Goal: Information Seeking & Learning: Learn about a topic

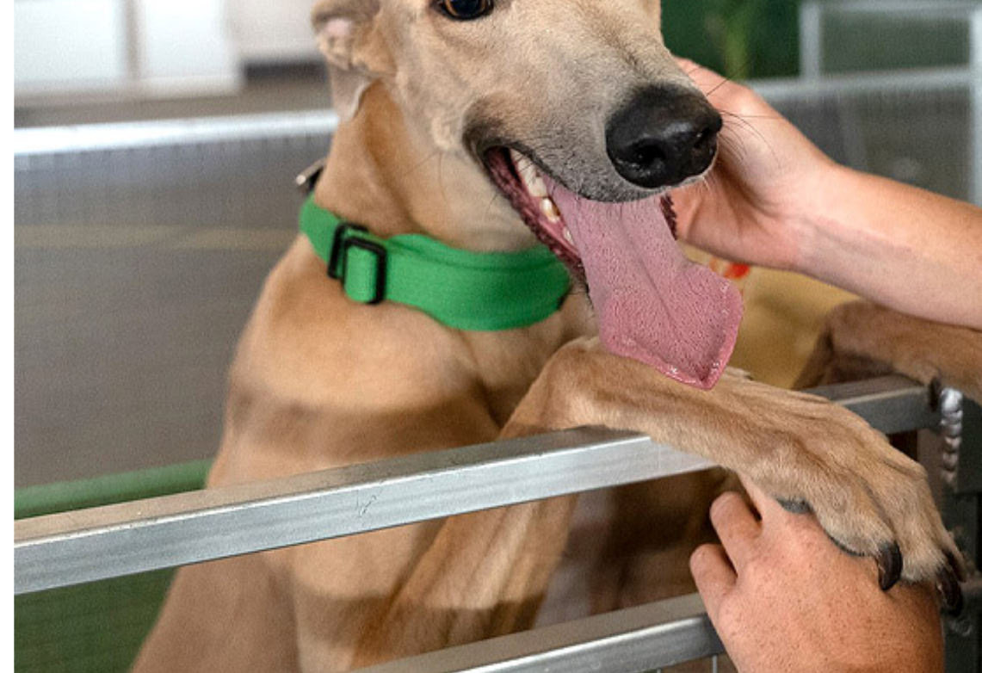
scroll to position [1169, 0]
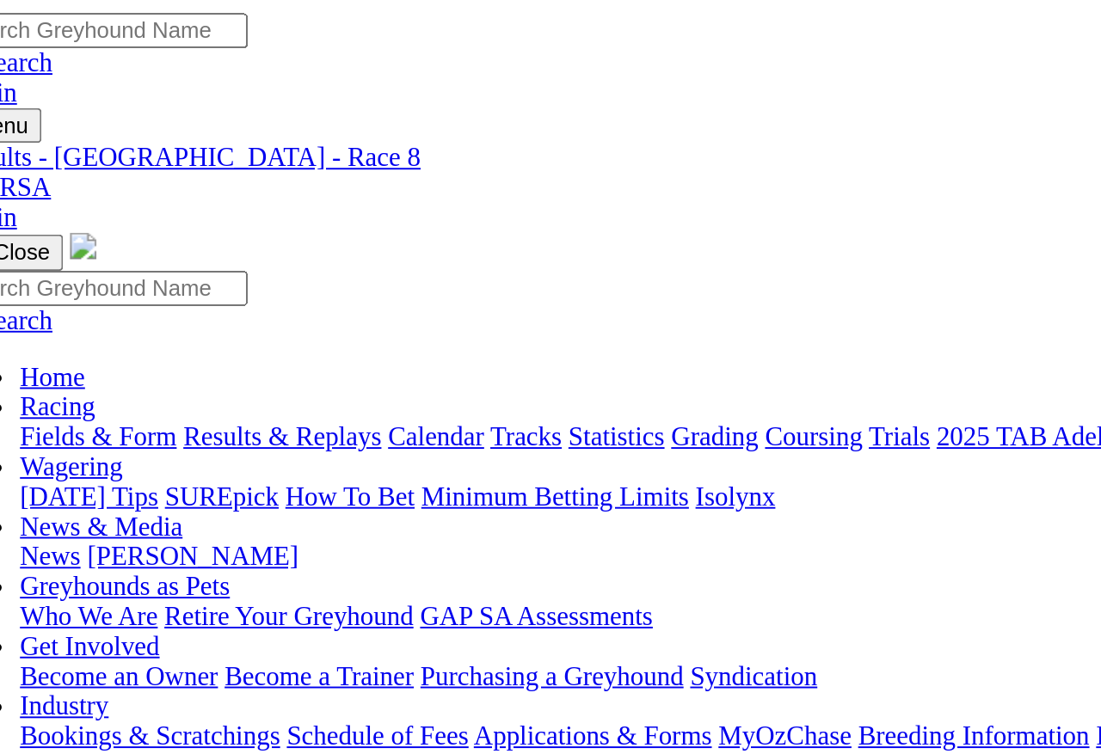
click at [197, 219] on link "Results & Replays" at bounding box center [177, 226] width 102 height 15
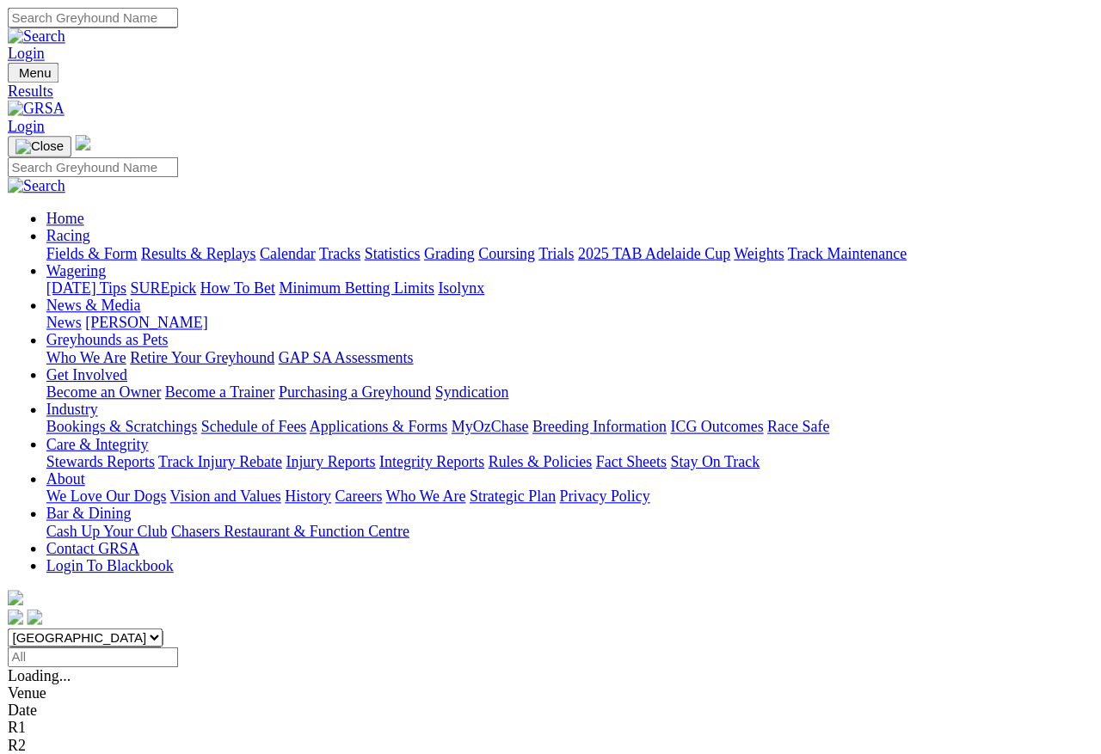
scroll to position [8, 0]
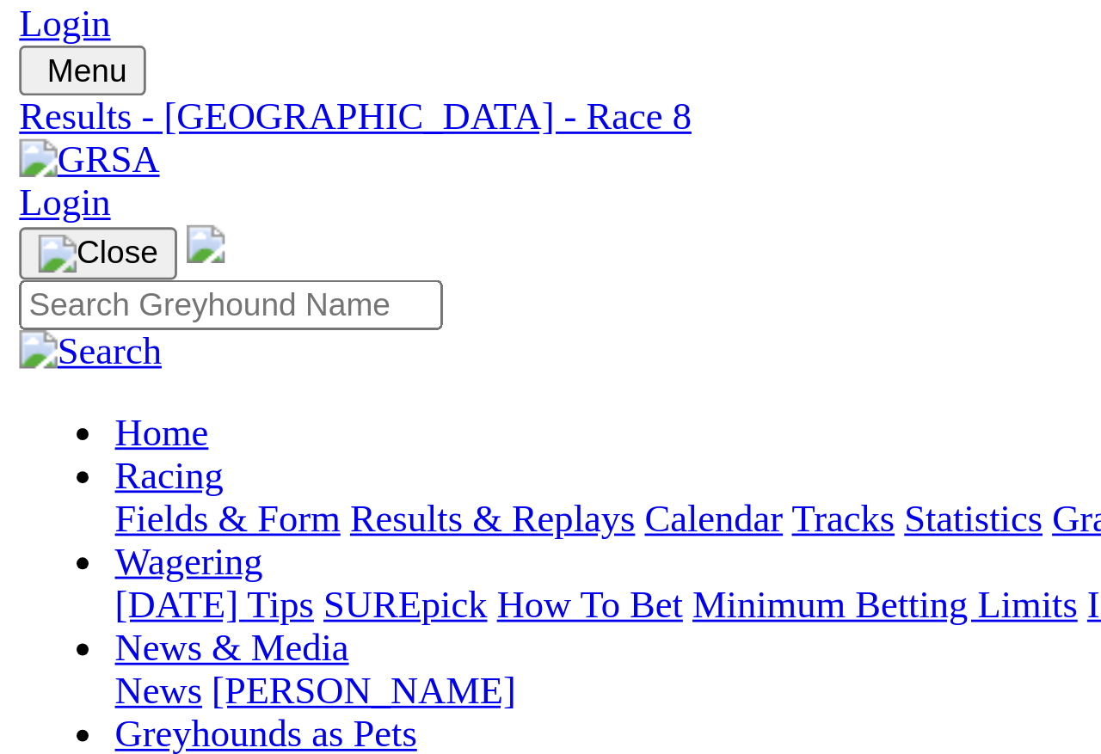
click at [100, 219] on link "Fields & Form" at bounding box center [81, 226] width 81 height 15
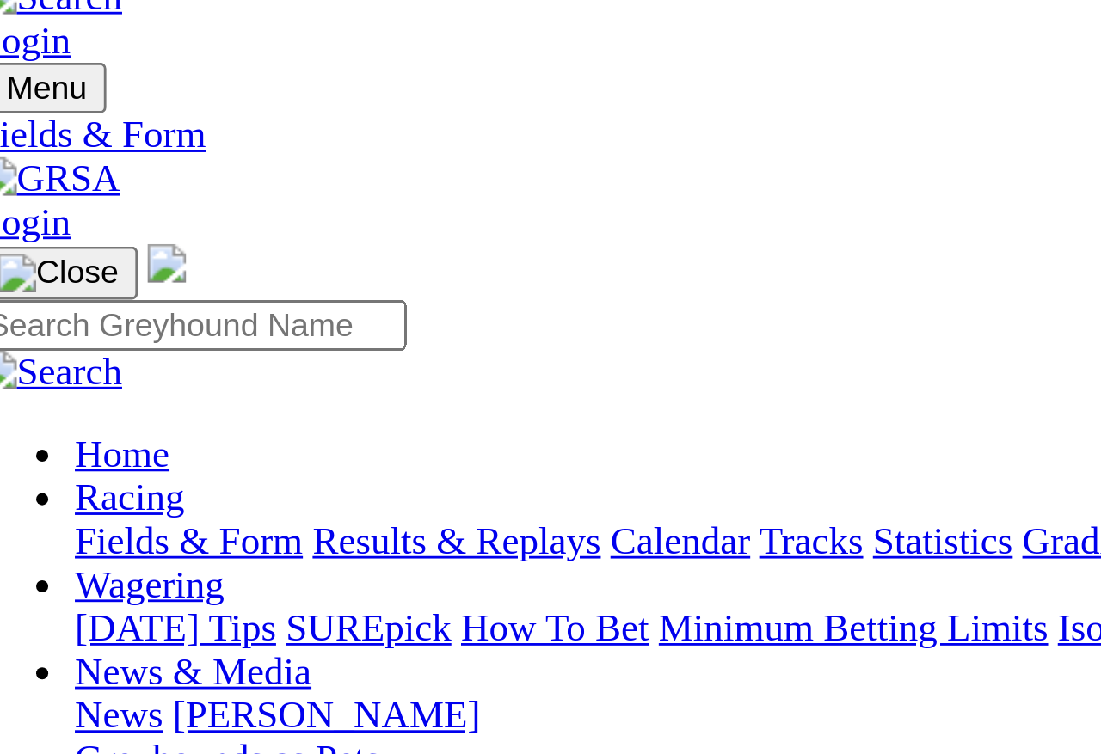
click at [222, 219] on link "Results & Replays" at bounding box center [177, 226] width 102 height 15
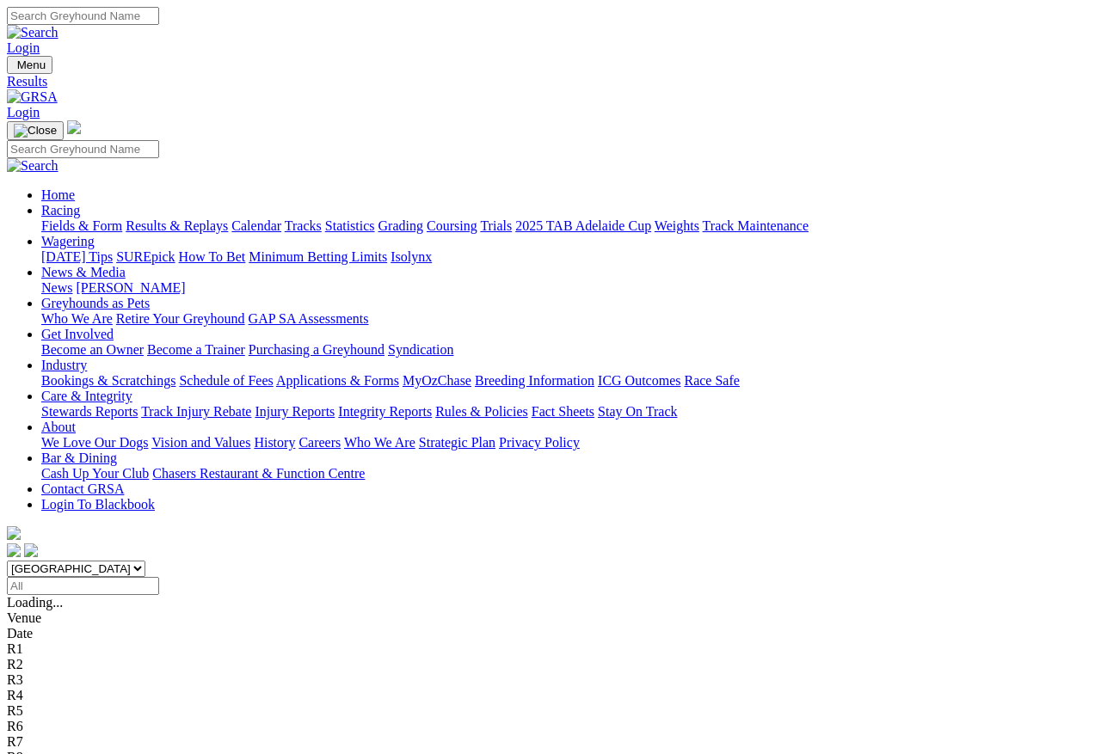
scroll to position [8, 0]
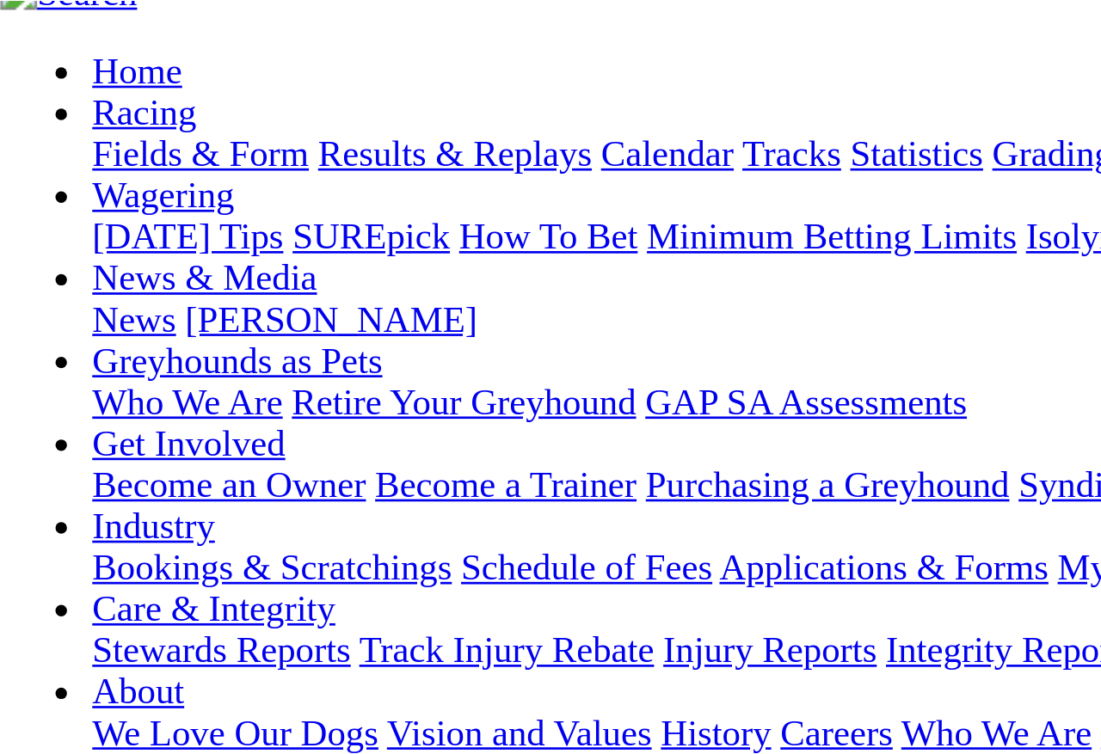
scroll to position [168, 0]
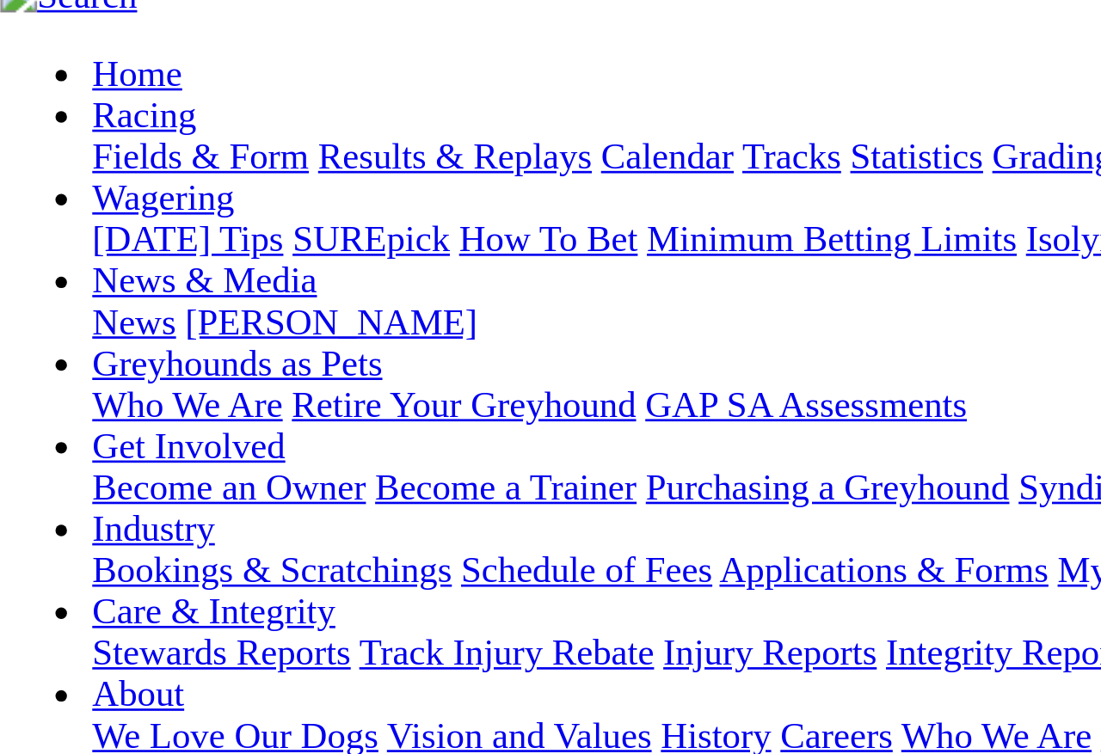
click at [23, 459] on link "R2" at bounding box center [15, 466] width 16 height 15
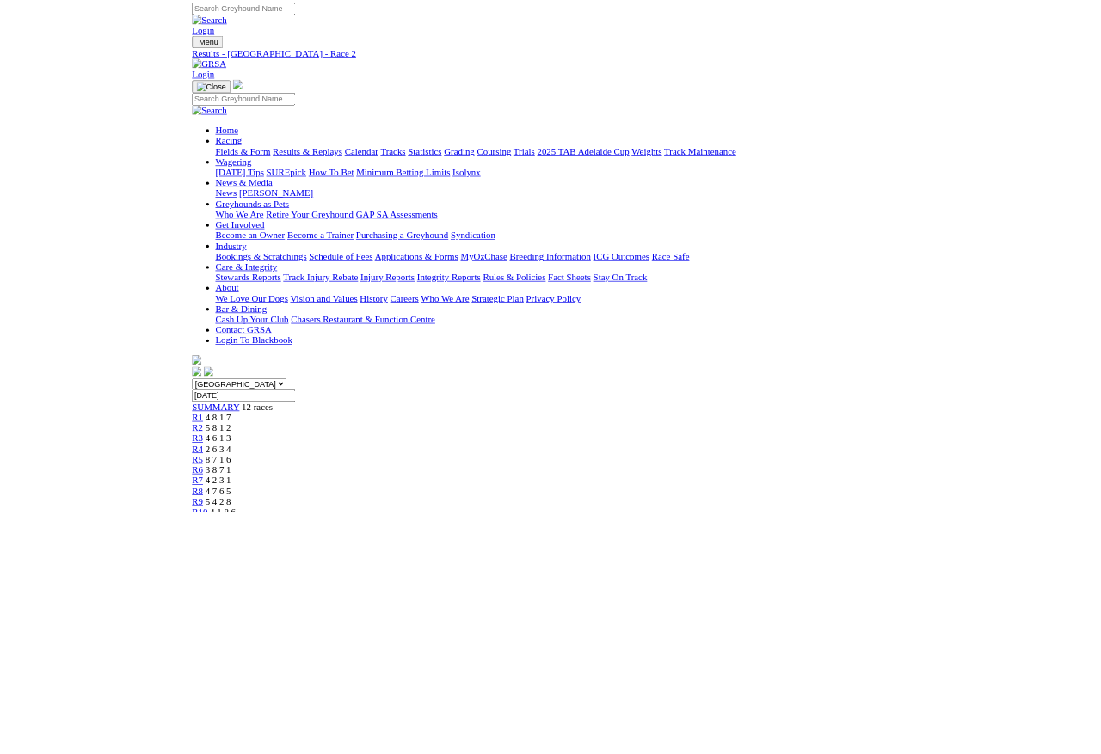
scroll to position [213, 0]
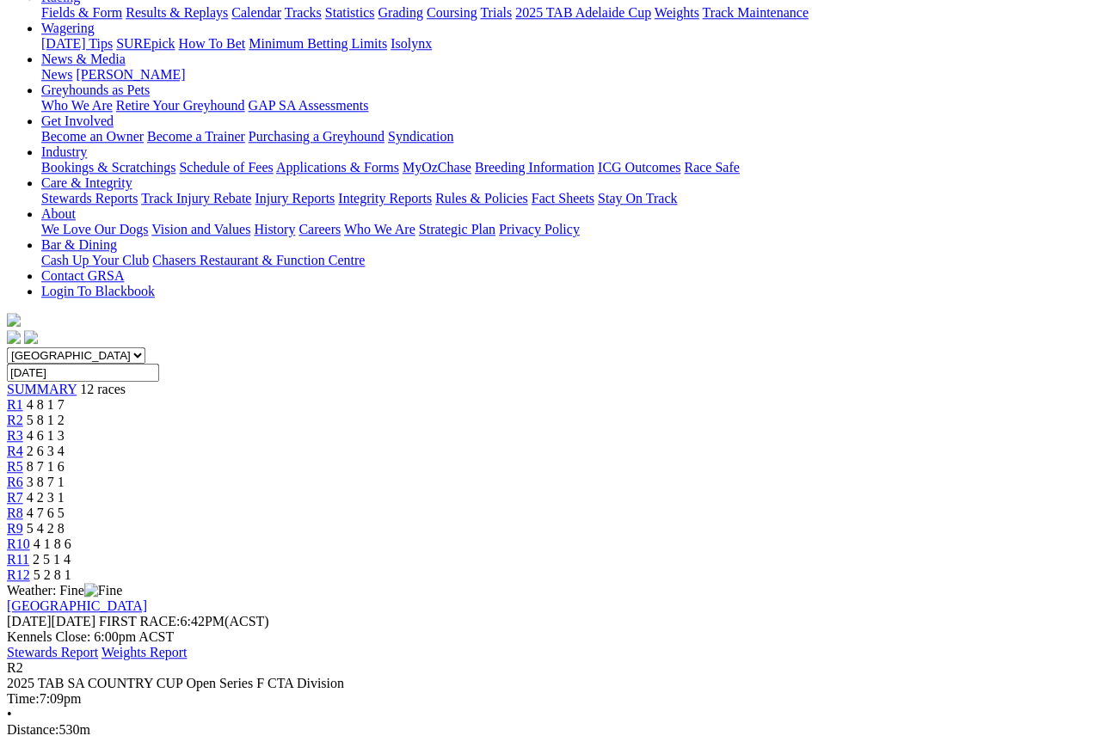
click at [23, 475] on span "R6" at bounding box center [15, 482] width 16 height 15
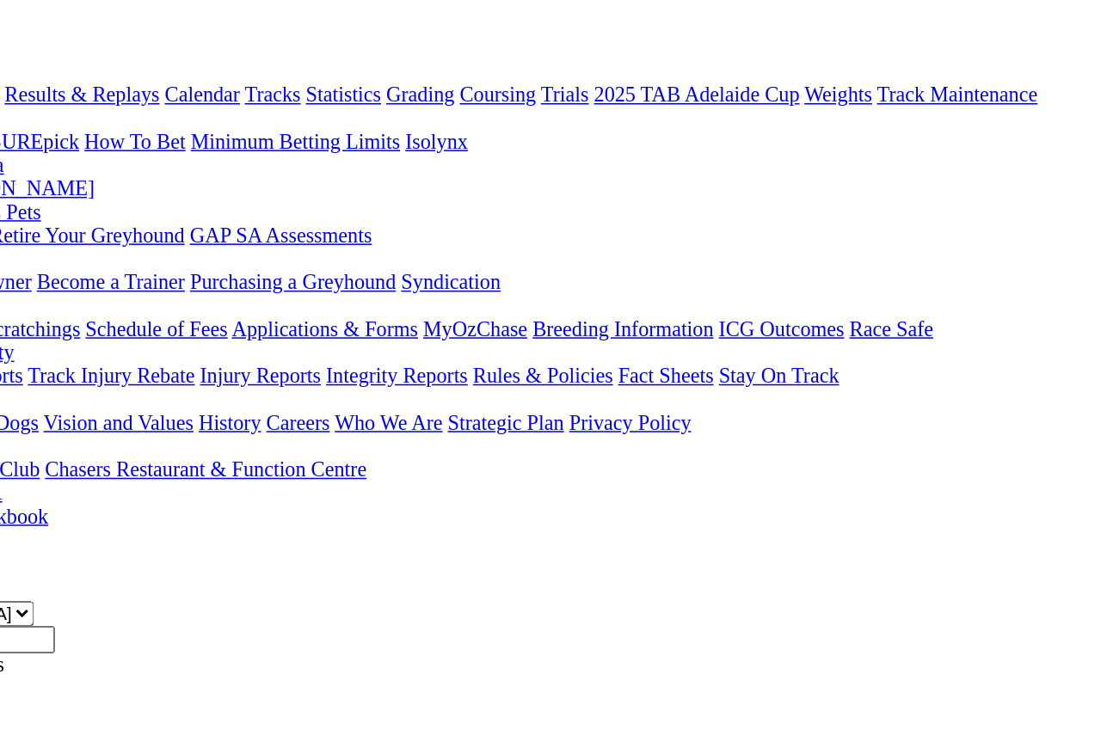
scroll to position [163, 0]
click at [23, 556] on span "R8" at bounding box center [15, 563] width 16 height 15
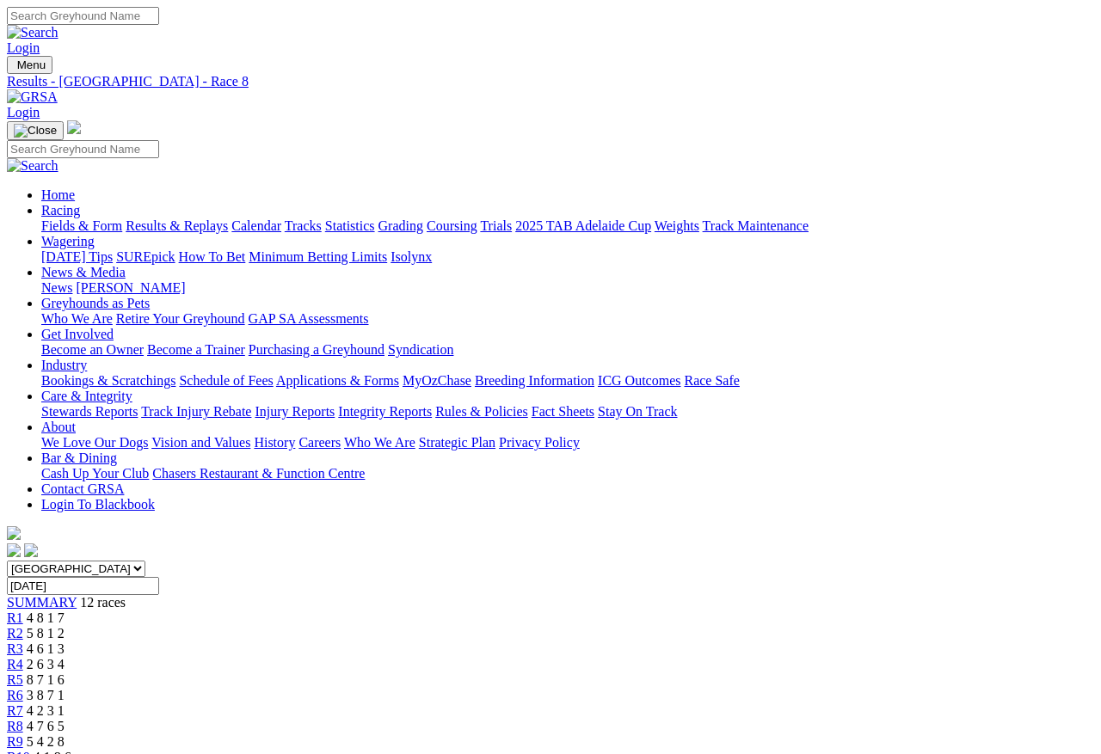
scroll to position [8, 0]
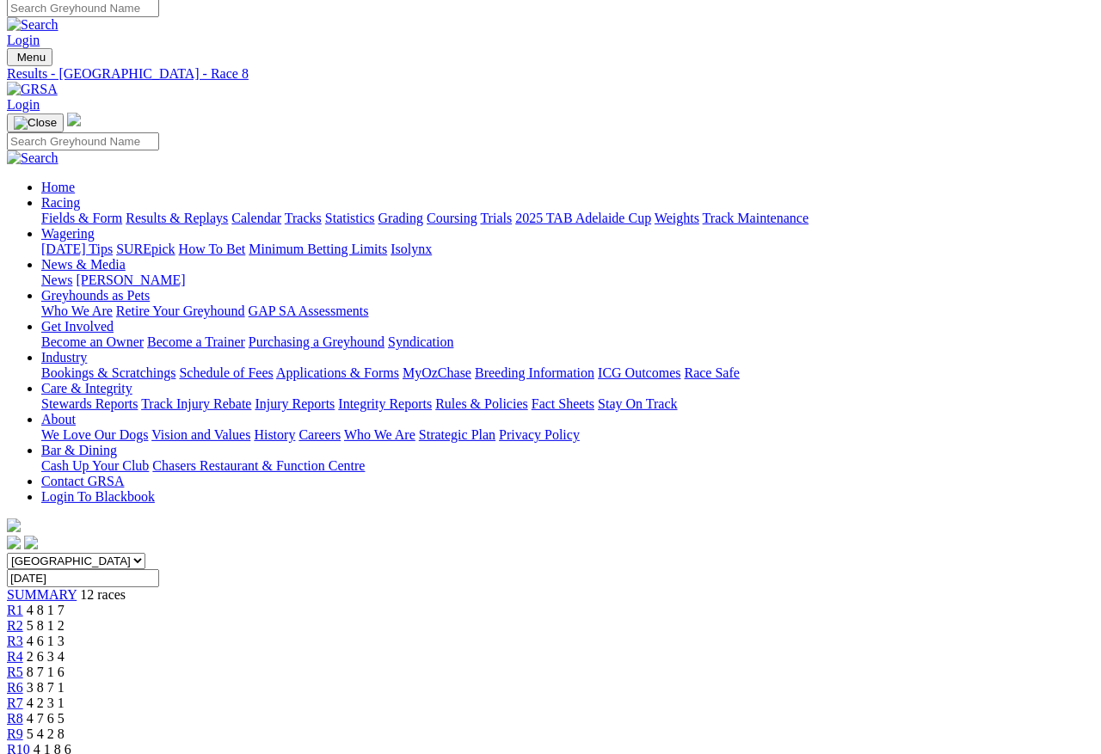
click at [23, 696] on span "R7" at bounding box center [15, 703] width 16 height 15
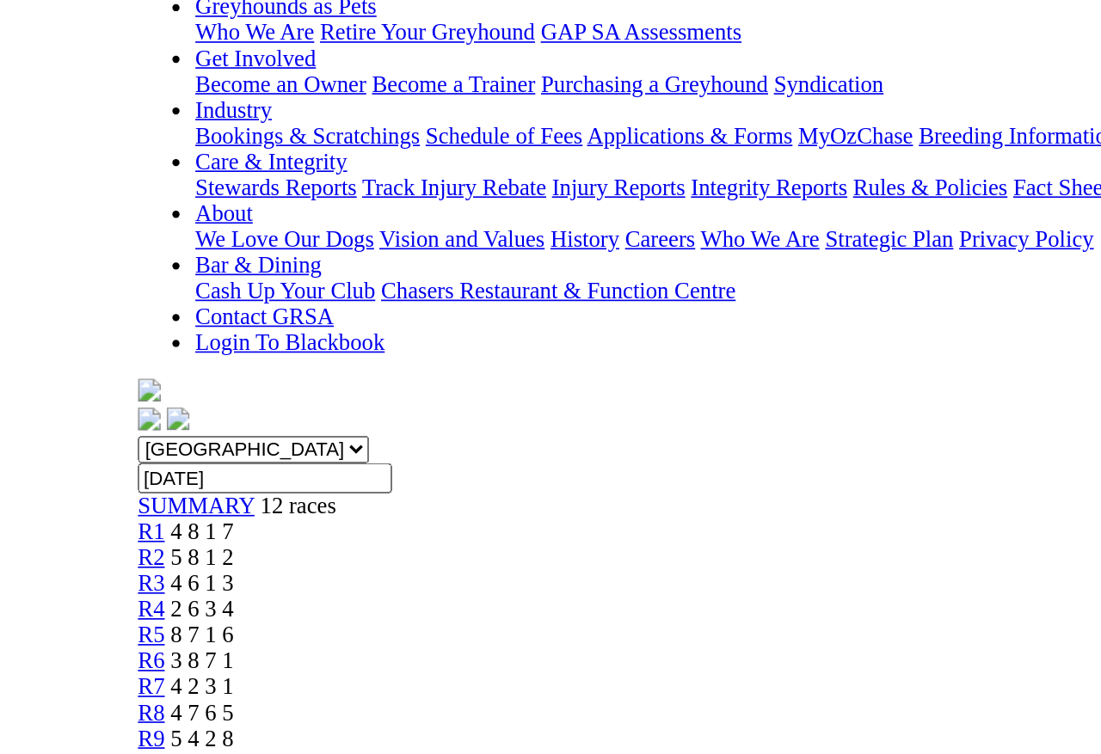
scroll to position [239, 0]
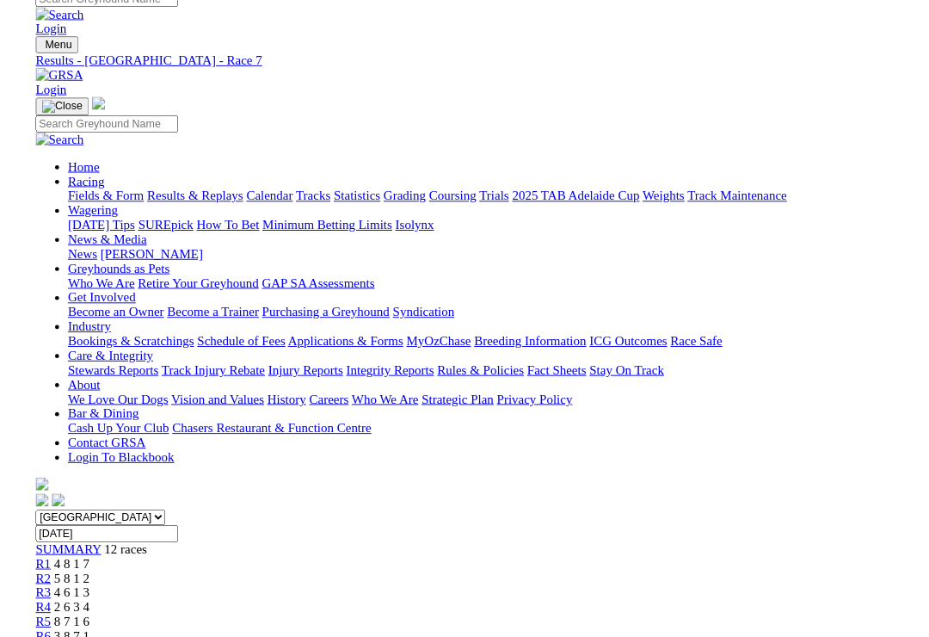
scroll to position [212, 0]
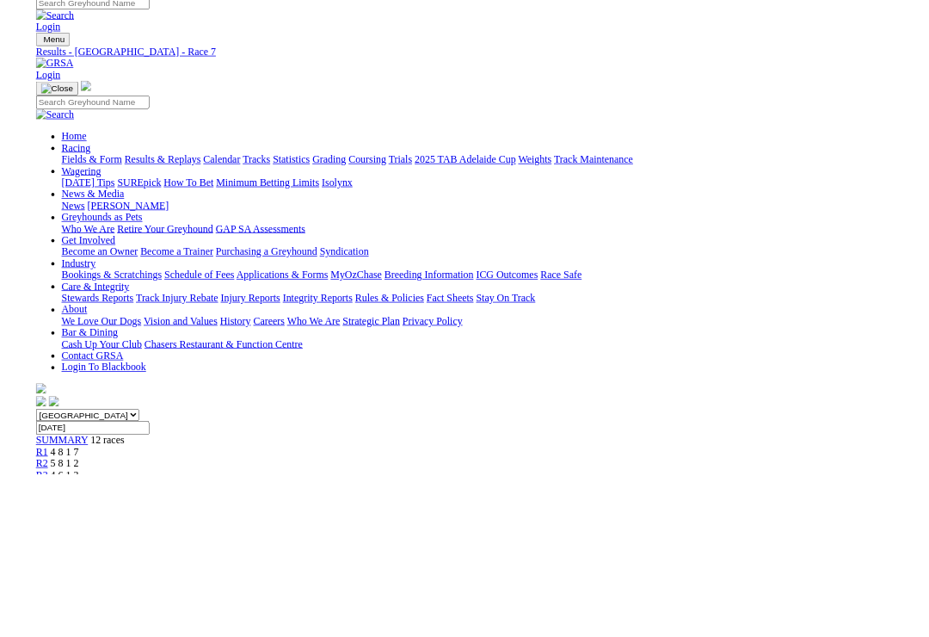
scroll to position [193, 0]
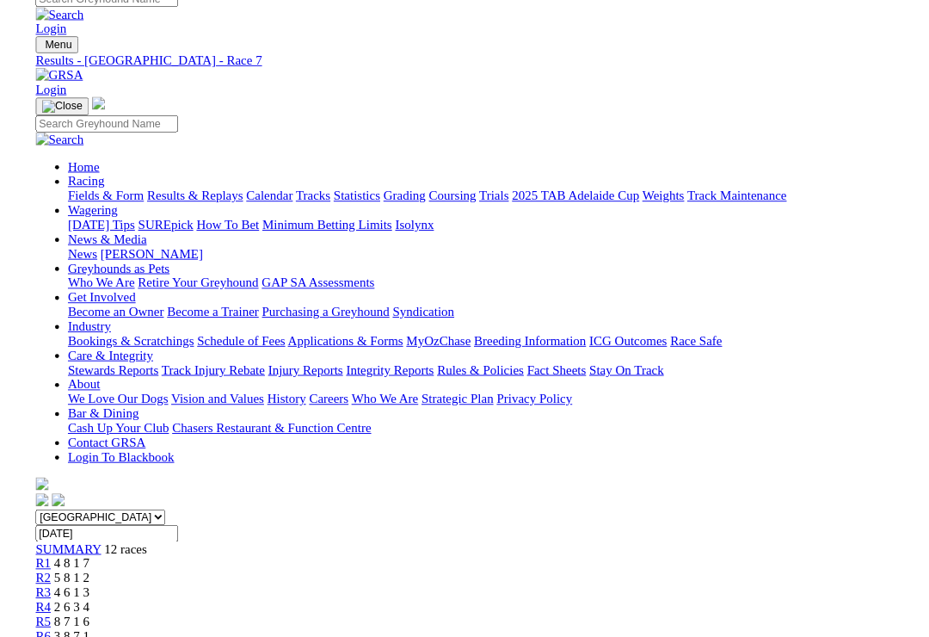
scroll to position [193, 1]
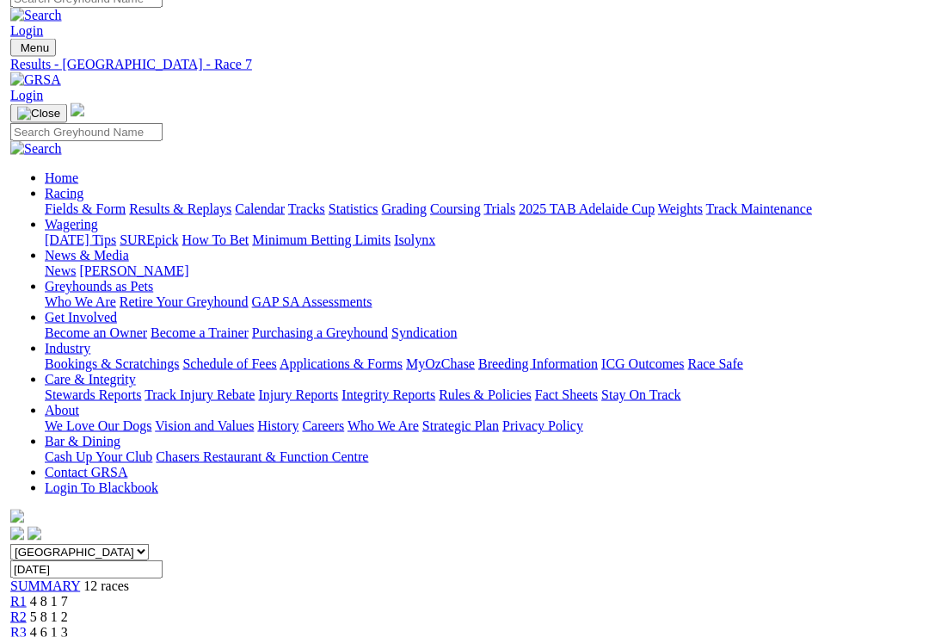
scroll to position [0, 0]
